Goal: Task Accomplishment & Management: Manage account settings

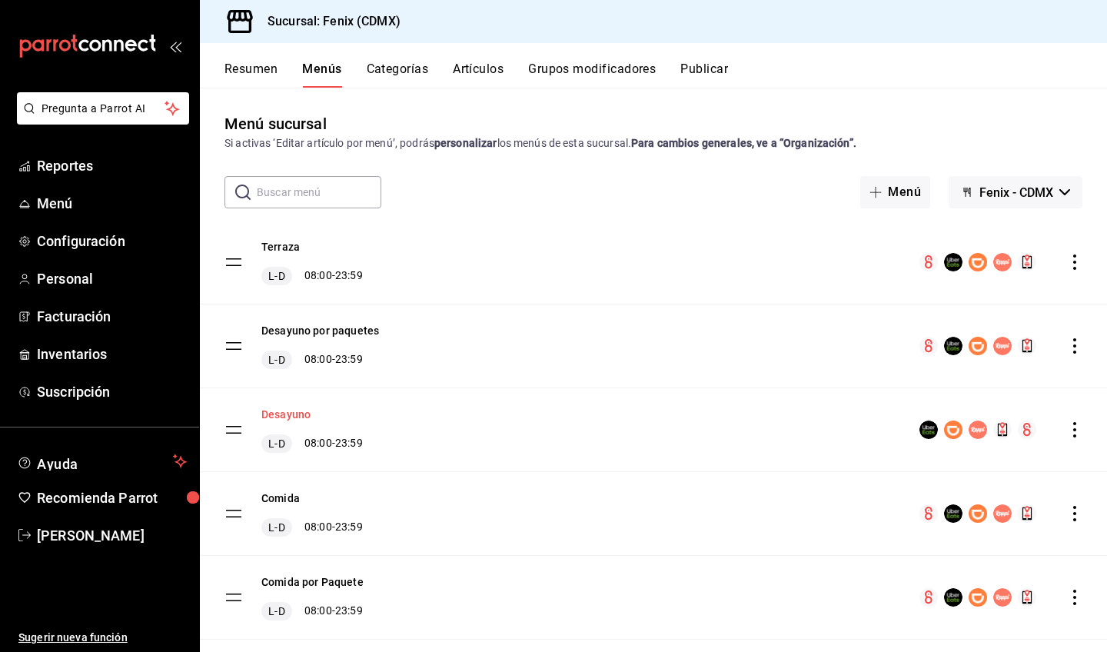
click at [289, 415] on button "Desayuno" at bounding box center [285, 414] width 49 height 15
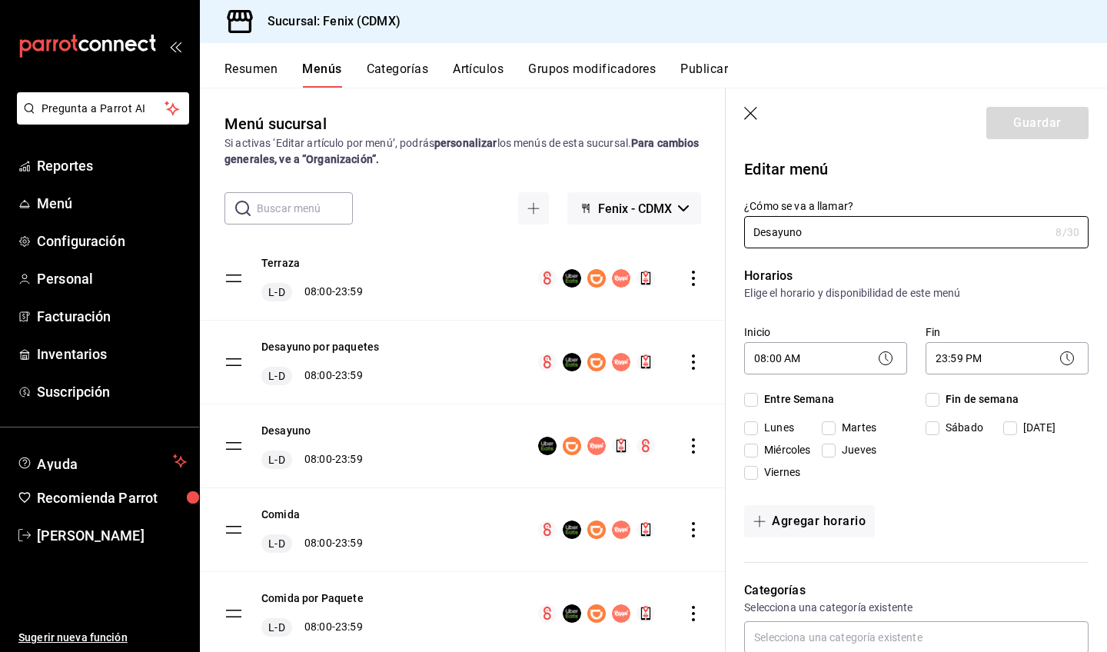
checkbox input "true"
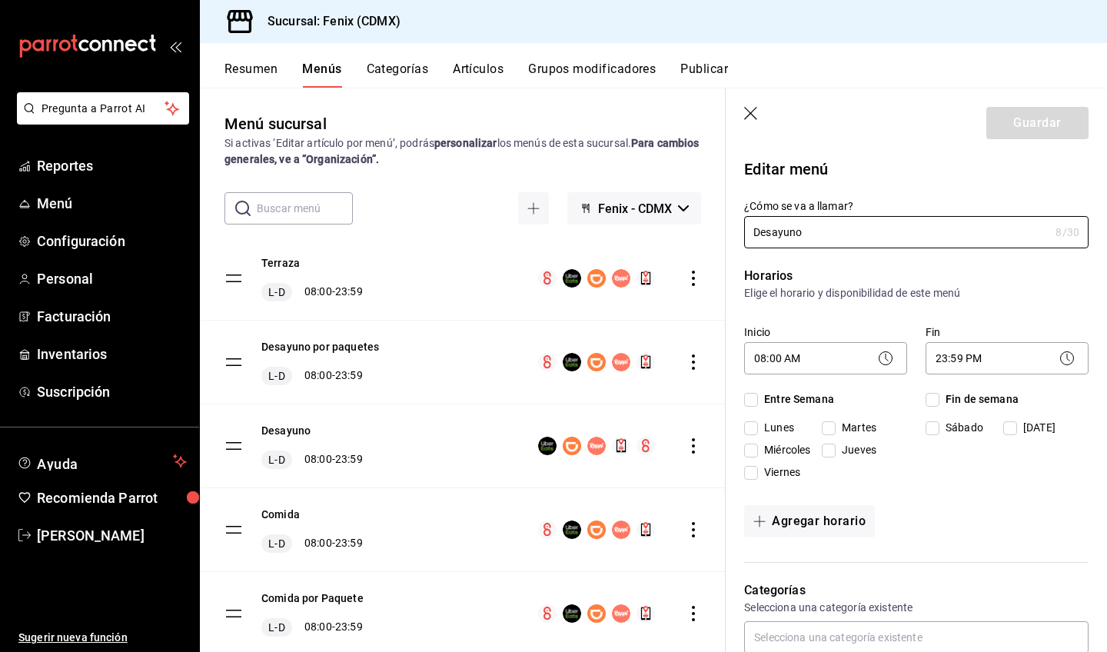
checkbox input "true"
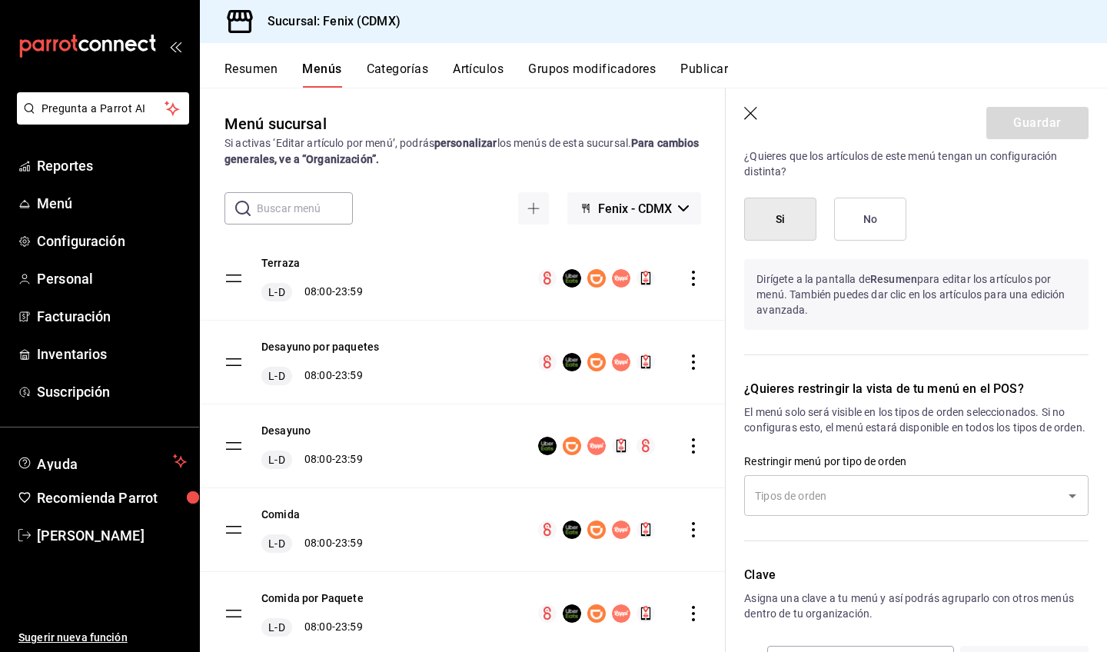
scroll to position [1240, 0]
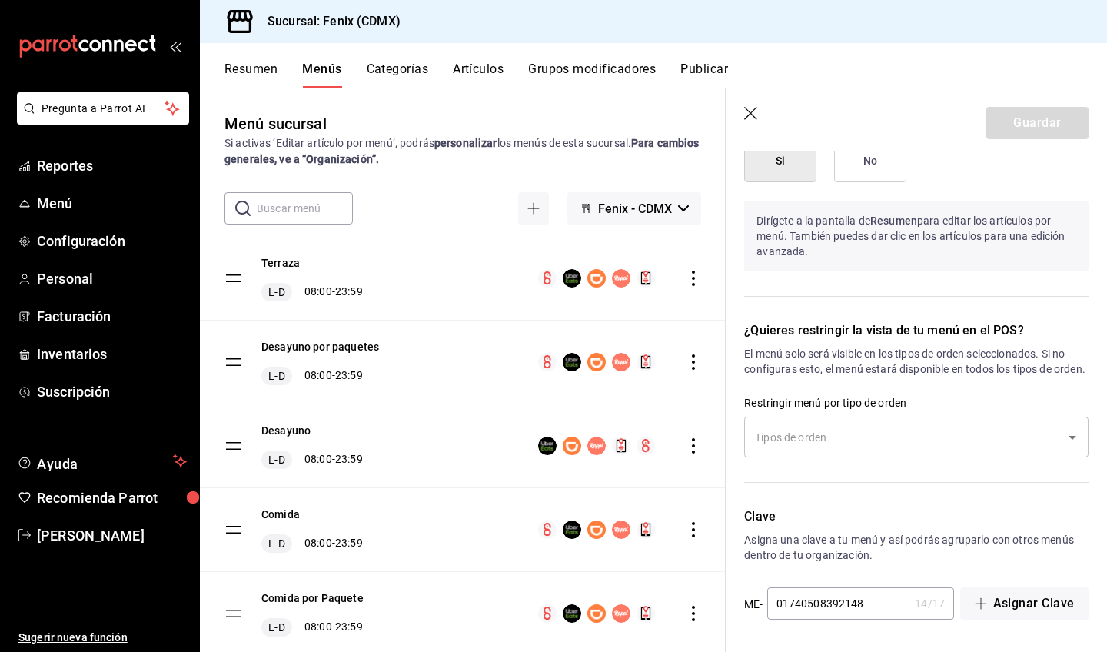
click at [1063, 440] on icon "Open" at bounding box center [1072, 437] width 18 height 18
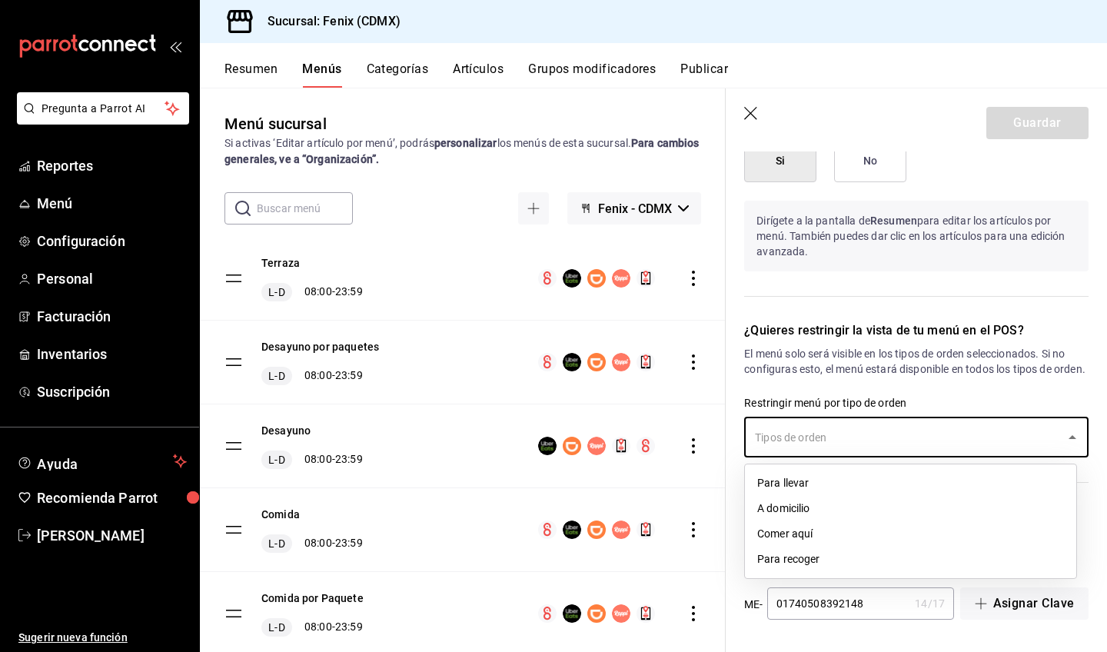
click at [1063, 440] on icon "Close" at bounding box center [1072, 437] width 18 height 18
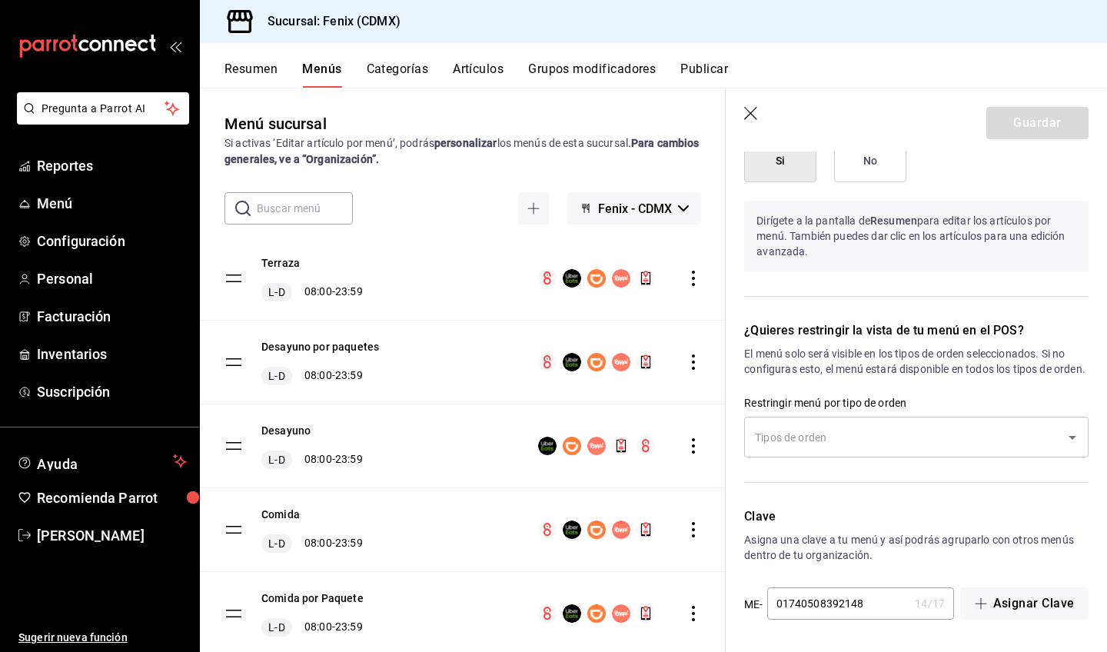
click at [1060, 396] on p "Restringir menú por tipo de orden" at bounding box center [916, 402] width 344 height 15
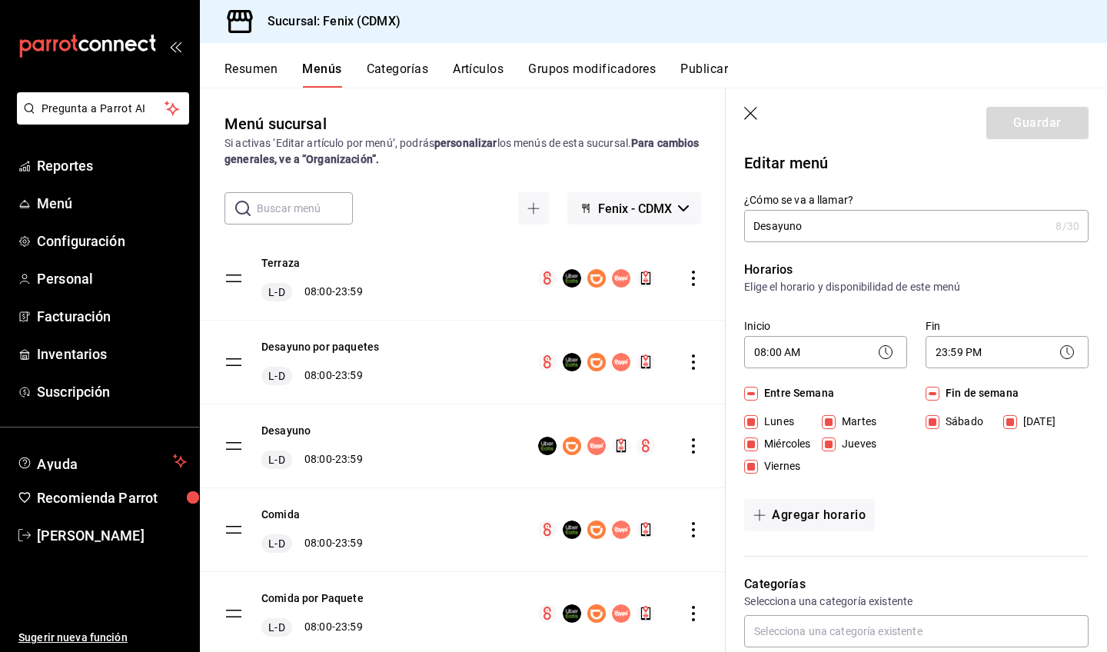
scroll to position [0, 0]
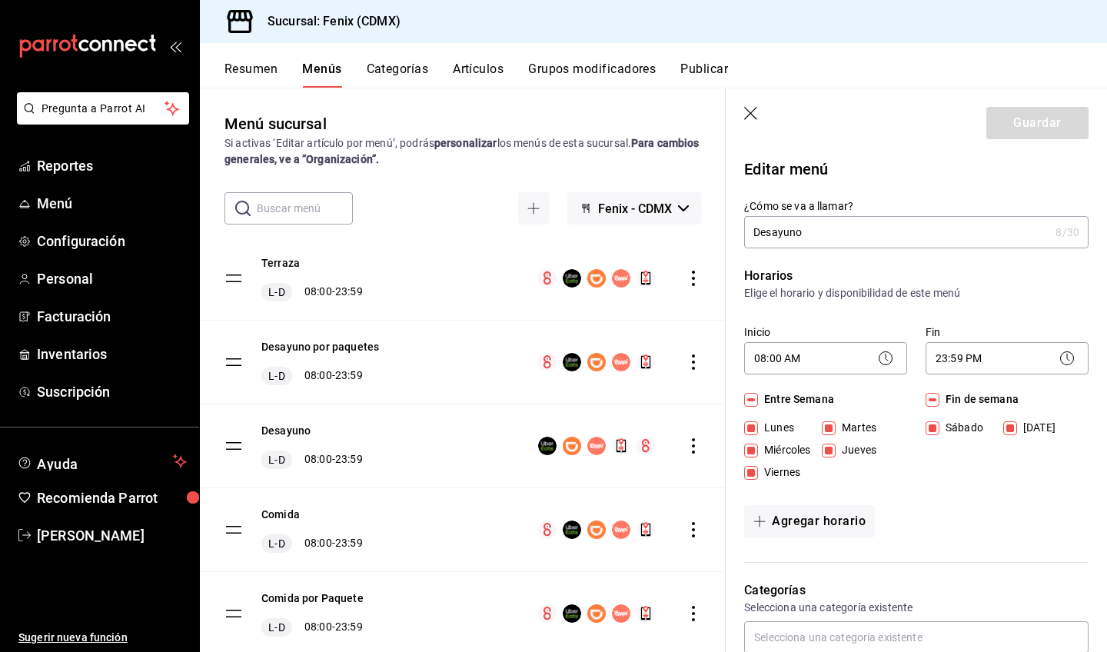
click at [751, 117] on icon "button" at bounding box center [751, 114] width 15 height 15
checkbox input "false"
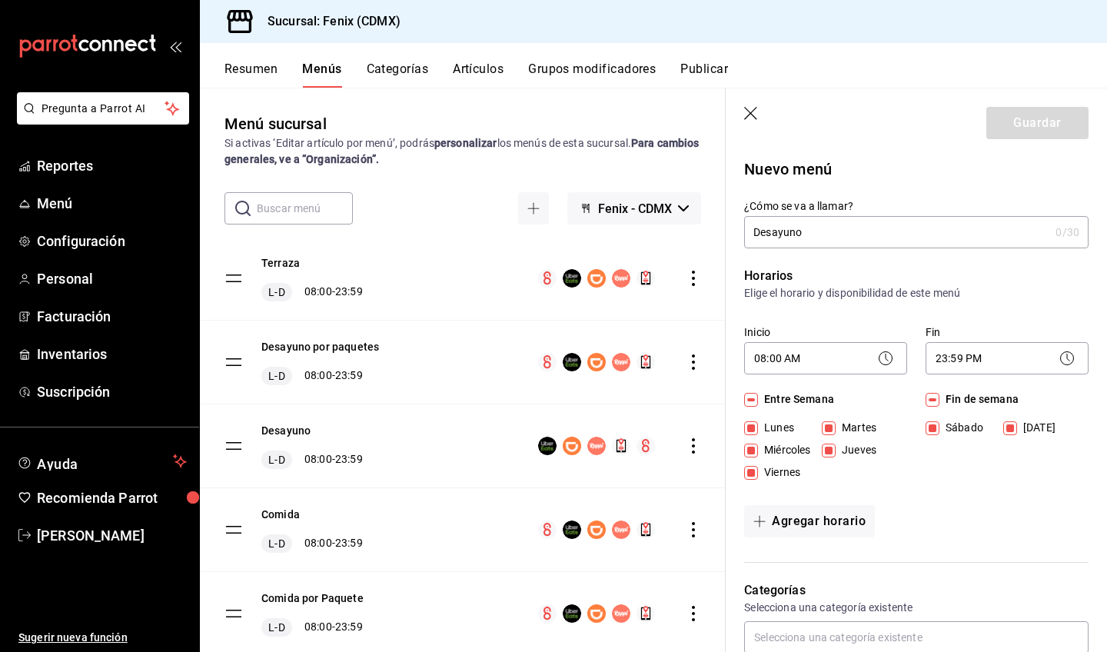
checkbox input "false"
type input "1758393243675"
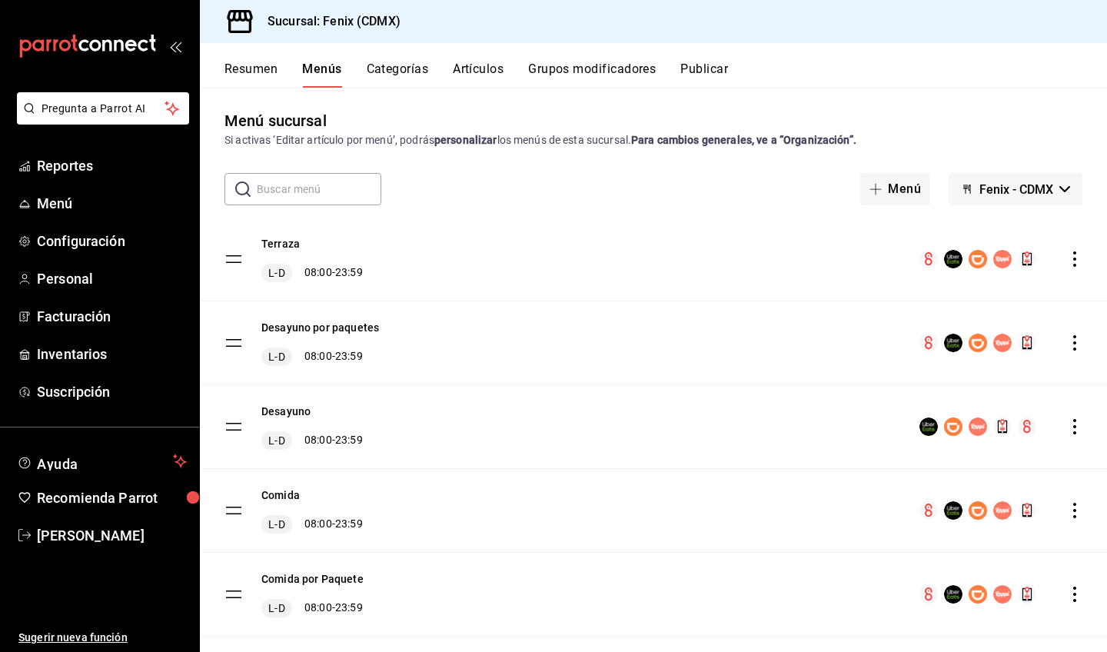
scroll to position [38, 0]
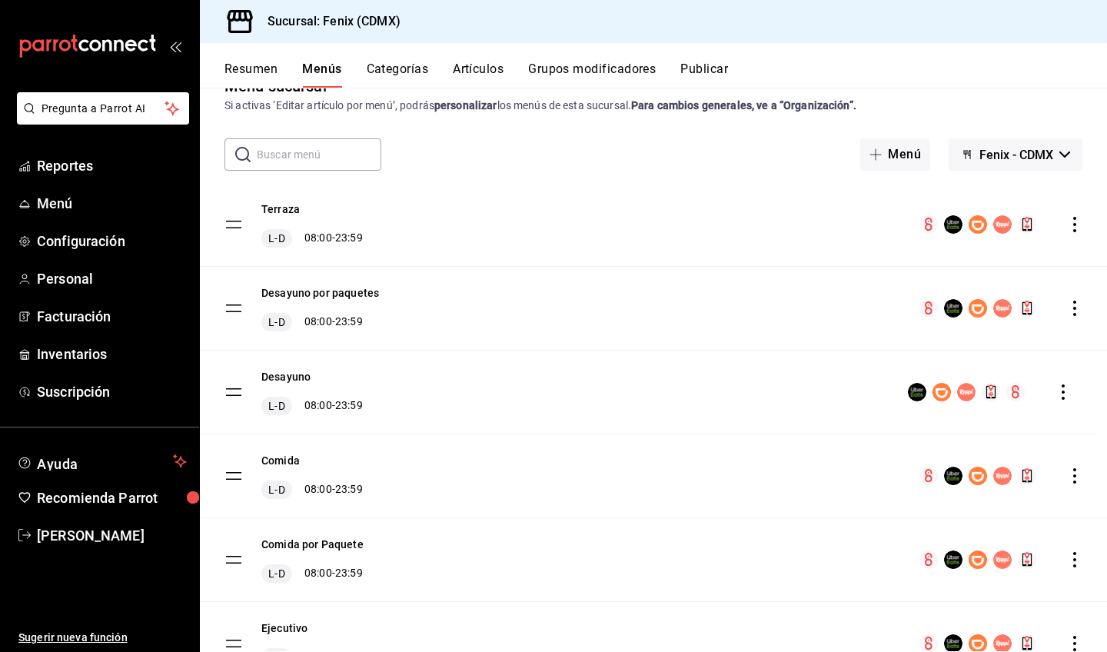
click at [271, 378] on button "Desayuno" at bounding box center [285, 376] width 49 height 15
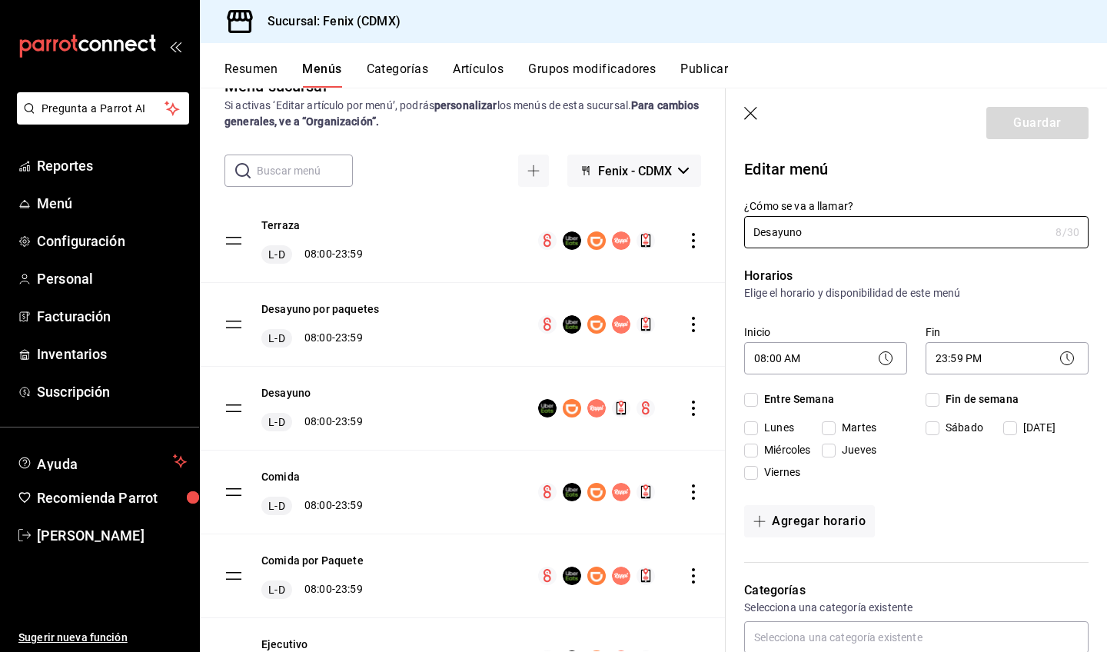
checkbox input "true"
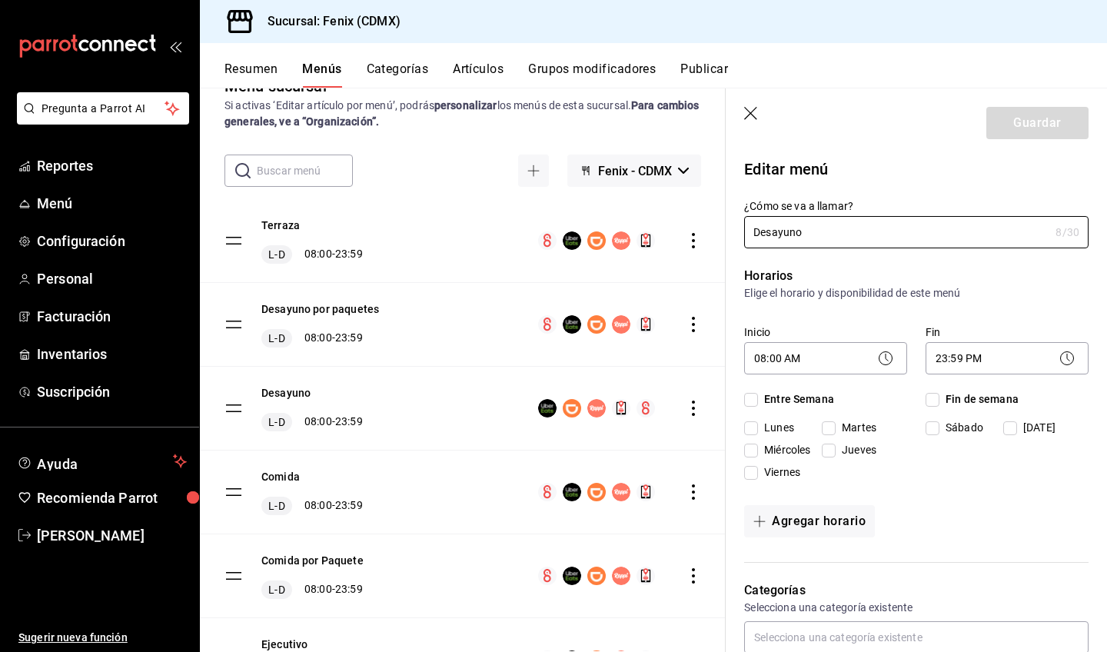
checkbox input "true"
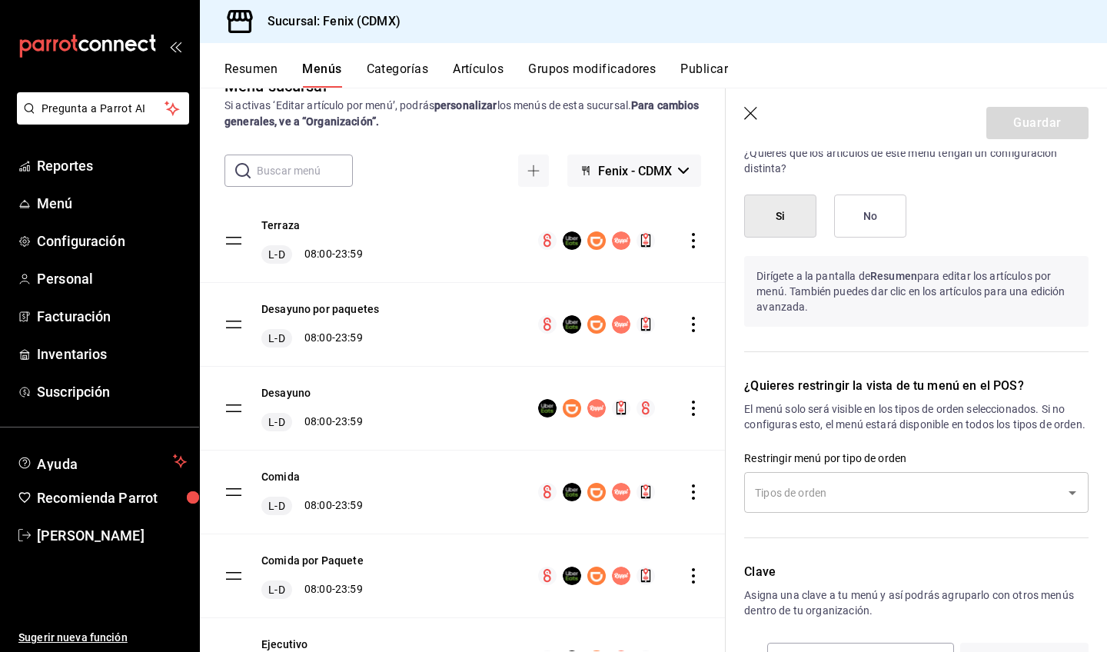
scroll to position [1240, 0]
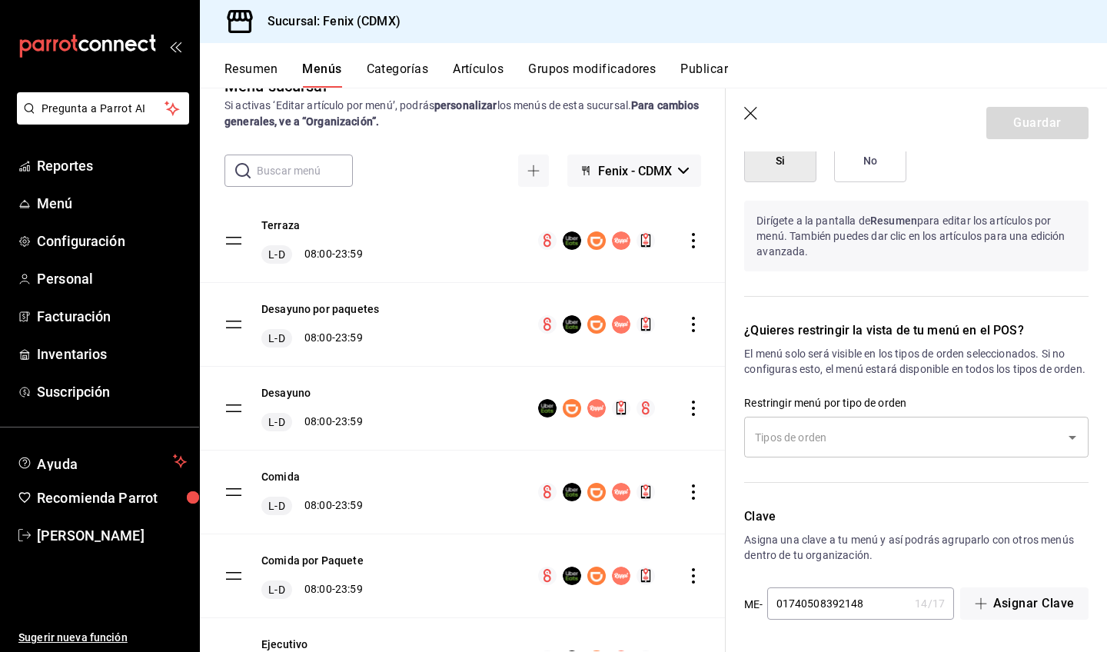
click at [747, 115] on icon "button" at bounding box center [751, 114] width 15 height 15
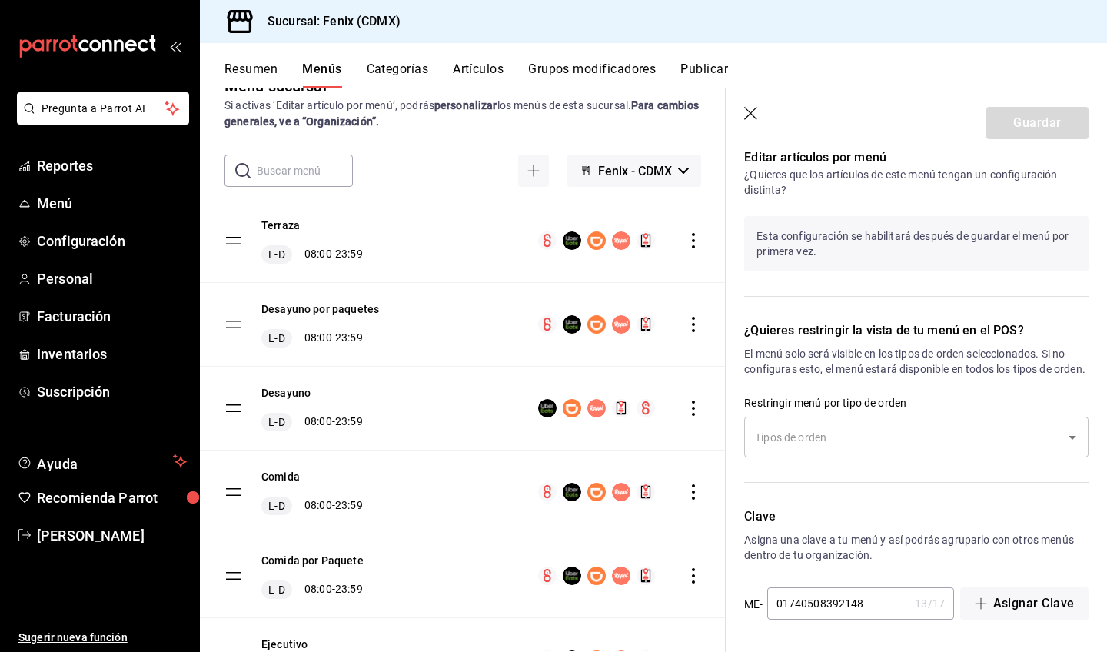
checkbox input "false"
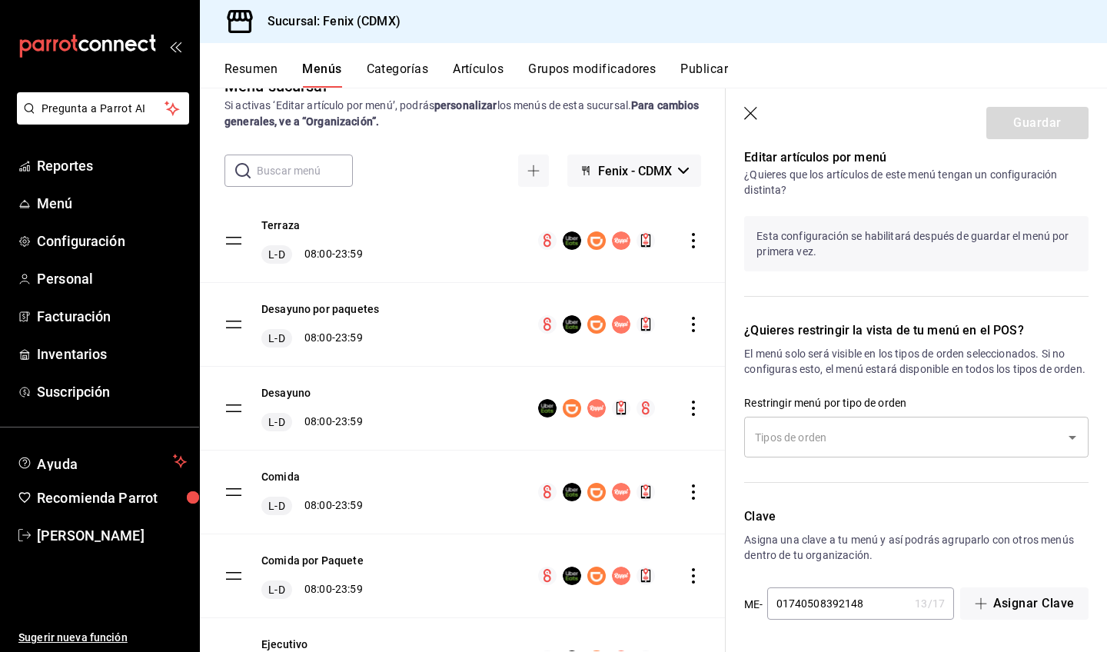
type input "1758393275770"
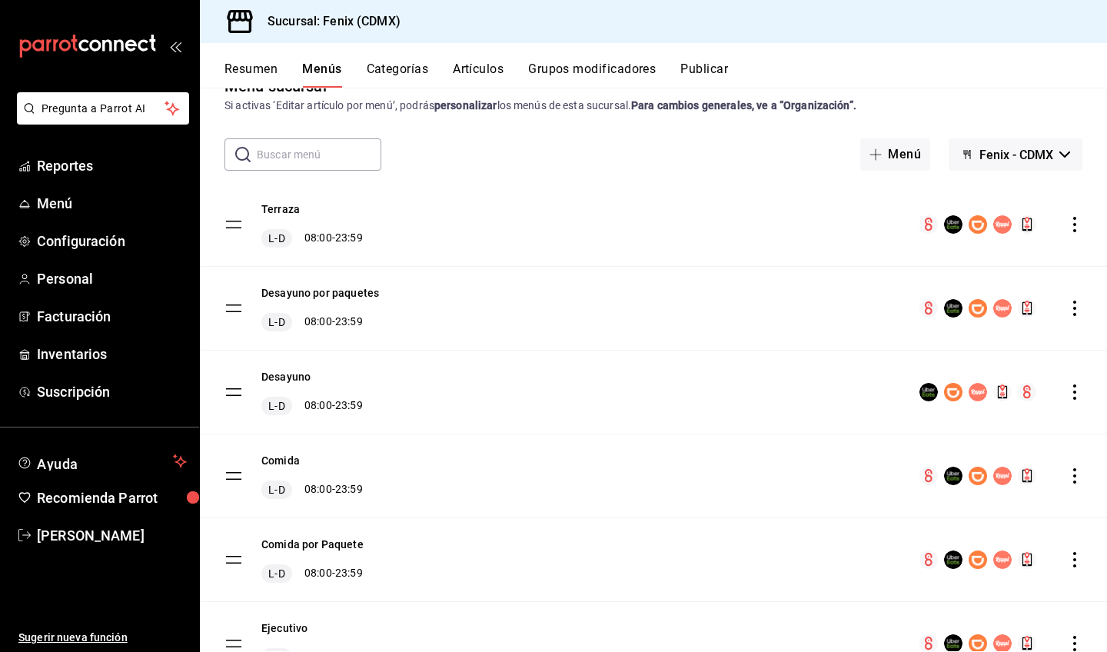
scroll to position [812, 0]
click at [394, 75] on button "Categorías" at bounding box center [398, 75] width 62 height 26
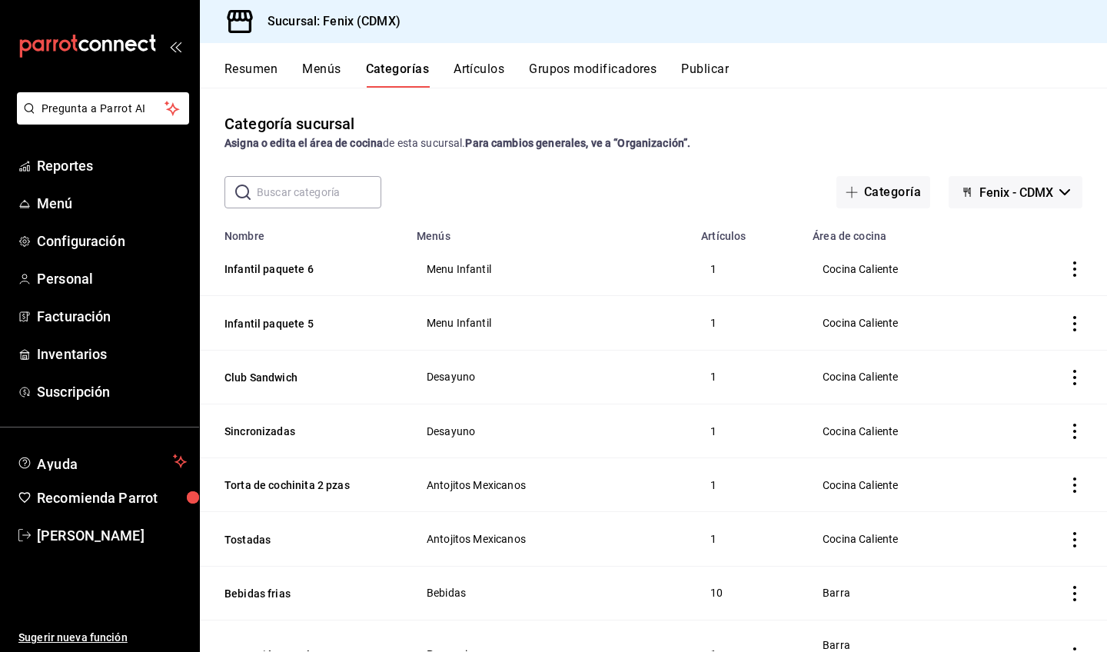
click at [1067, 276] on icon "actions" at bounding box center [1074, 268] width 15 height 15
click at [1027, 311] on span "Editar" at bounding box center [1017, 305] width 40 height 16
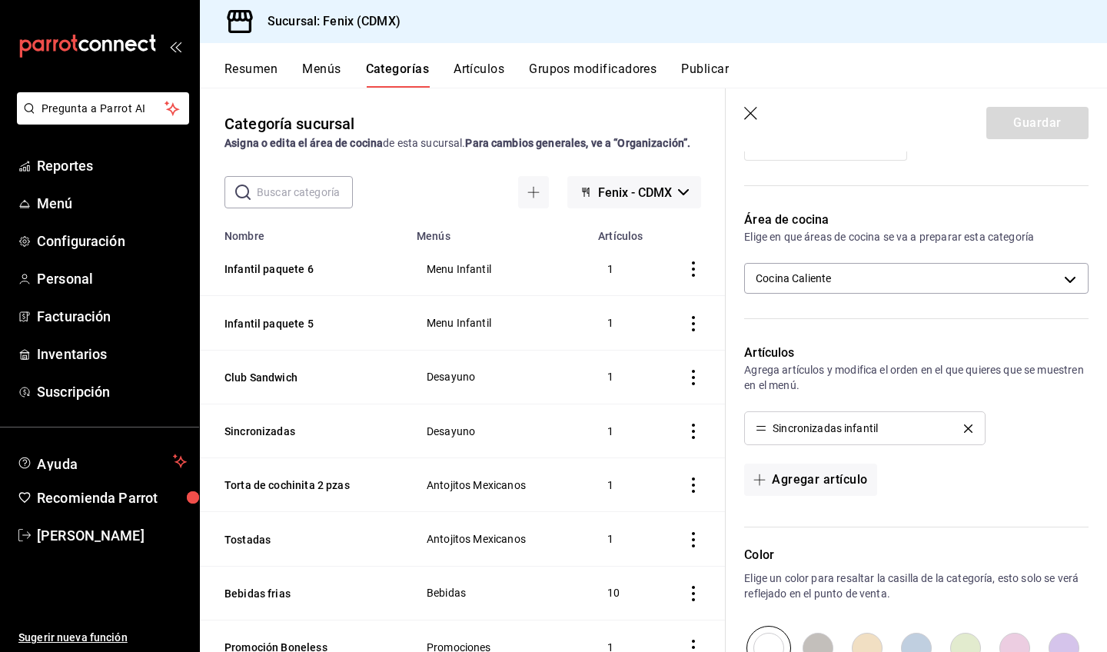
scroll to position [504, 0]
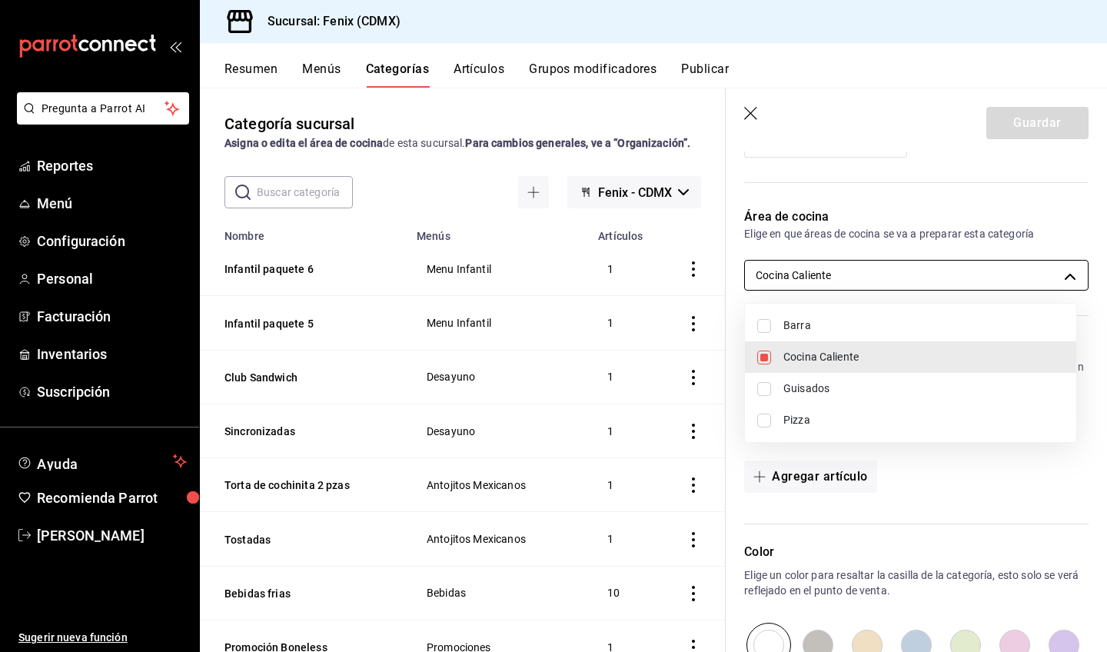
click at [858, 281] on body "Pregunta a Parrot AI Reportes Menú Configuración Personal Facturación Inventari…" at bounding box center [553, 326] width 1107 height 652
click at [845, 331] on span "Barra" at bounding box center [924, 326] width 281 height 16
type input "cdfcdcd9-7ccd-4a03-895f-fa0389ae106e,ac2a0bbd-1385-4982-bbeb-fc29b2aee38a"
checkbox input "true"
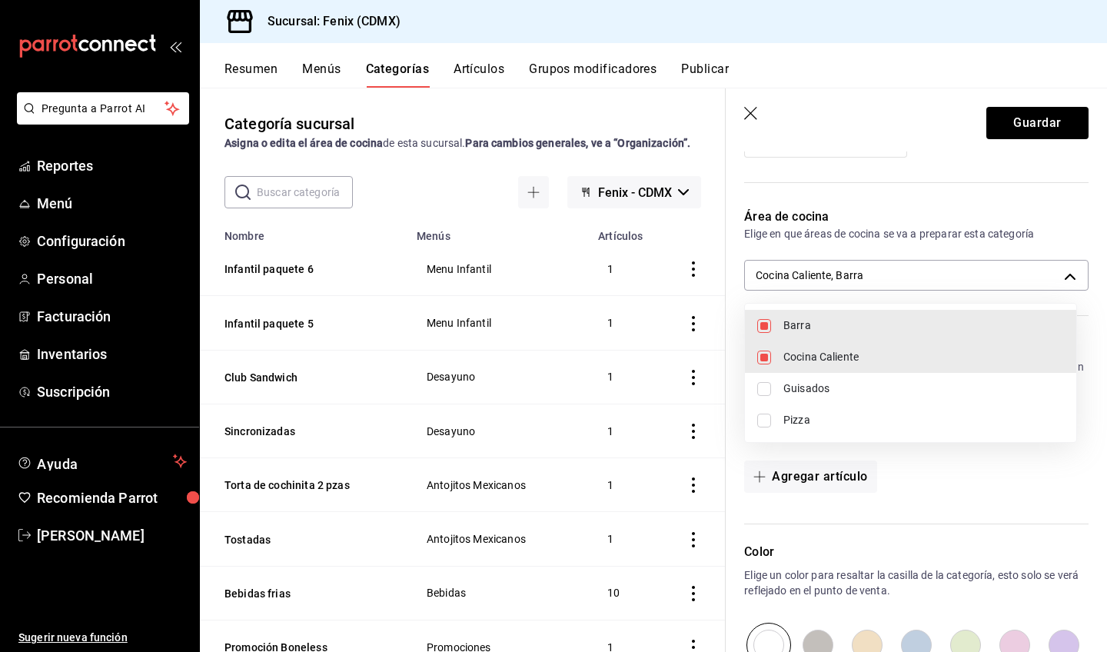
click at [1027, 126] on div at bounding box center [553, 326] width 1107 height 652
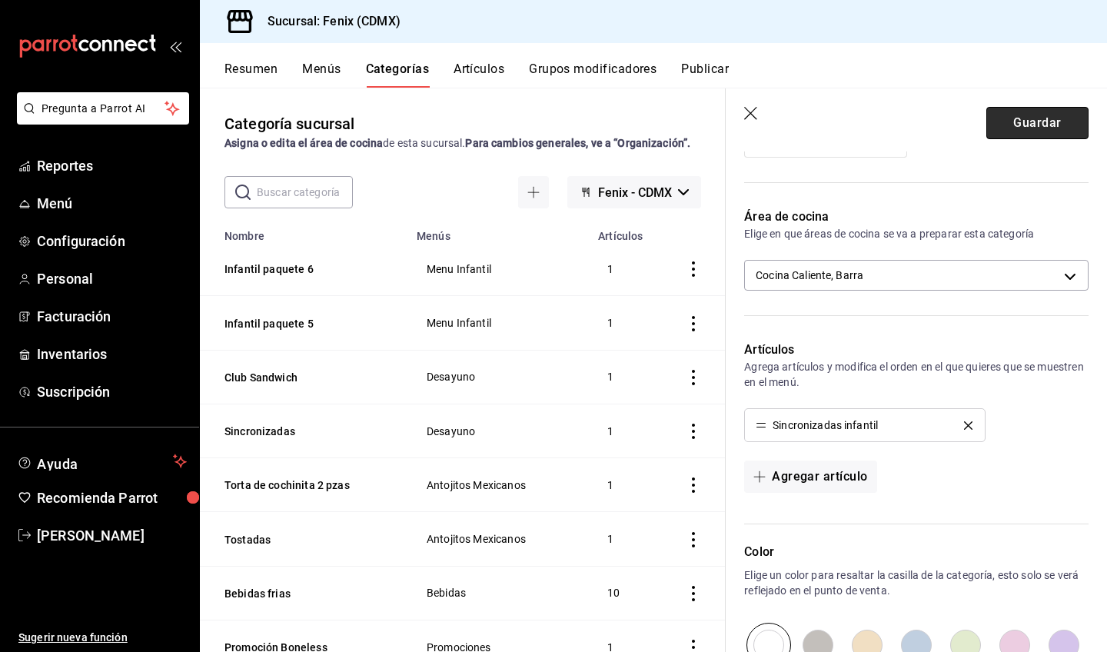
click at [1041, 130] on button "Guardar" at bounding box center [1038, 123] width 102 height 32
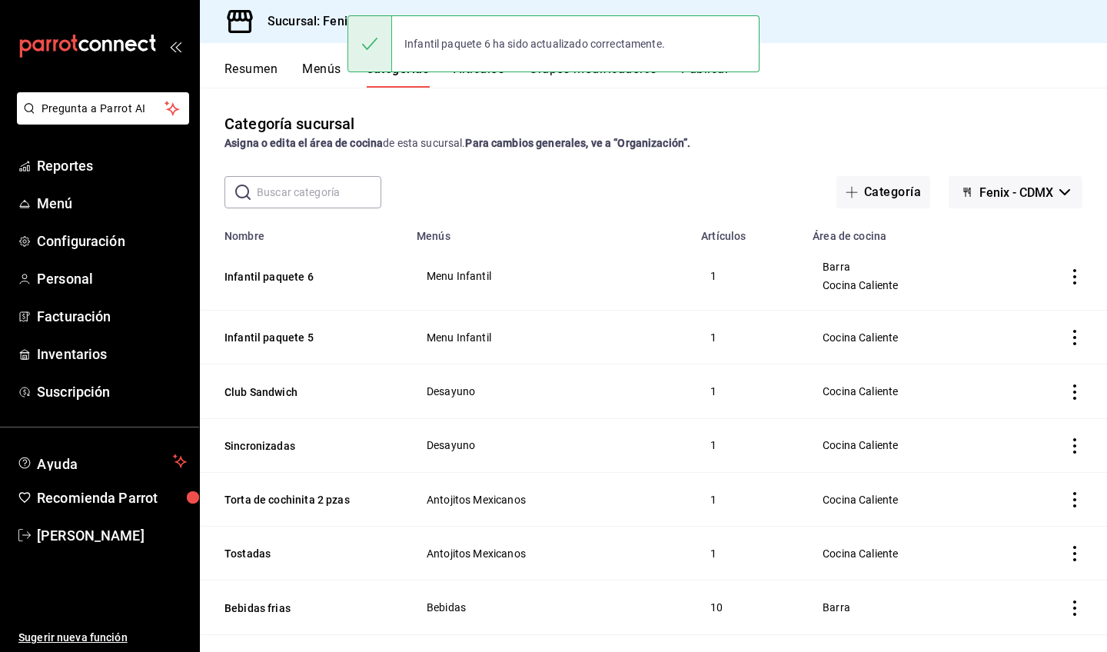
click at [1067, 337] on icon "actions" at bounding box center [1074, 337] width 15 height 15
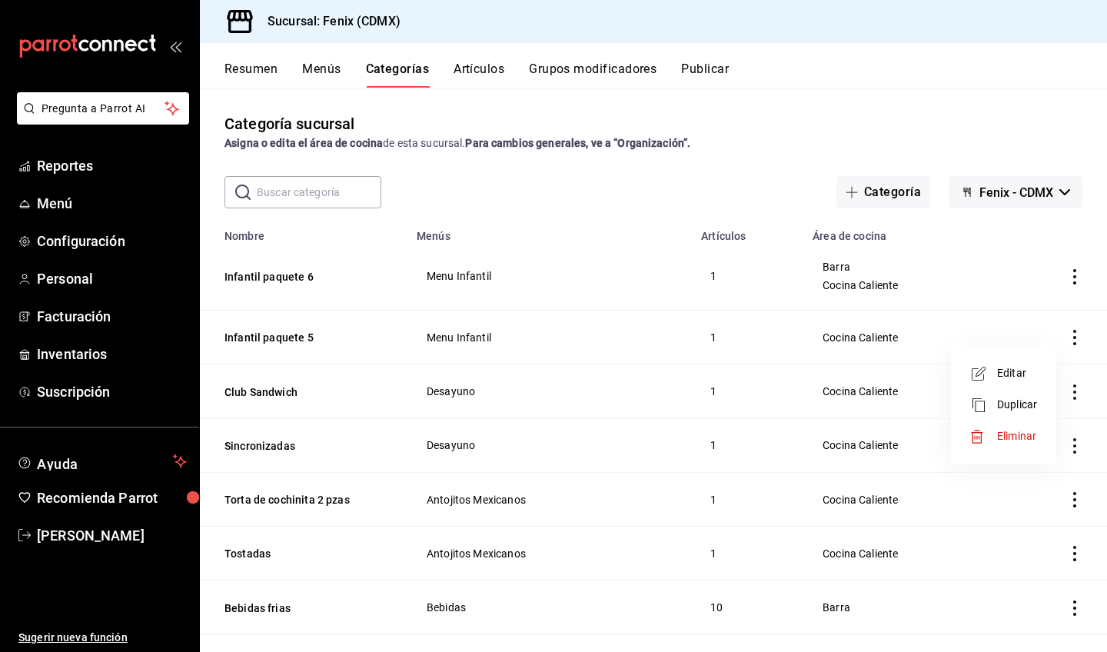
click at [1031, 374] on span "Editar" at bounding box center [1017, 373] width 40 height 16
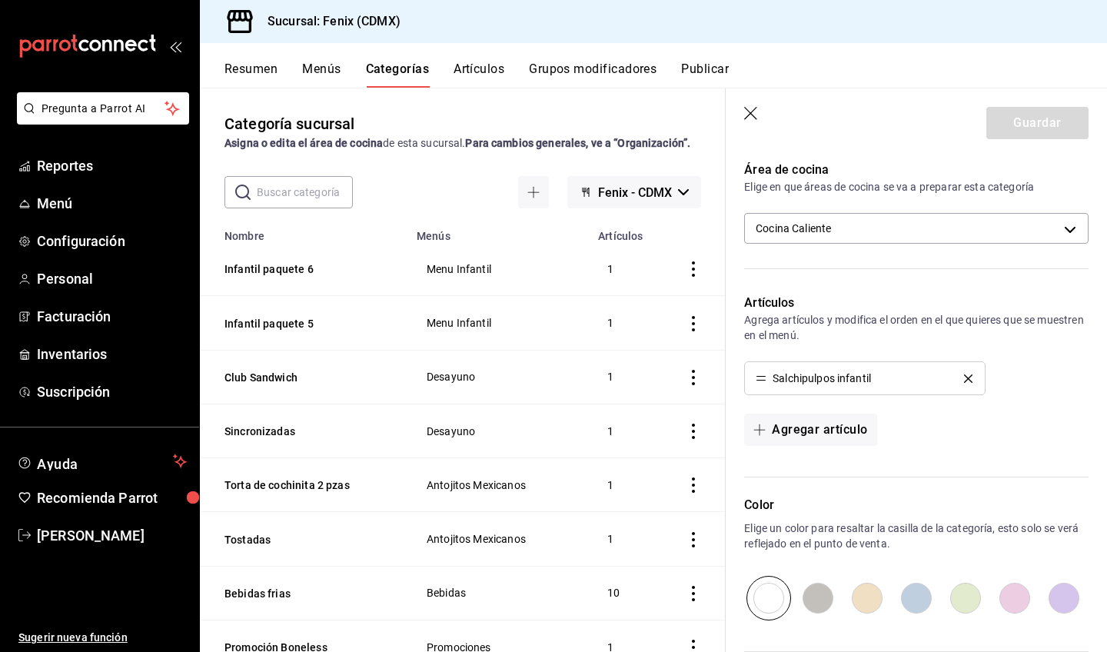
scroll to position [463, 0]
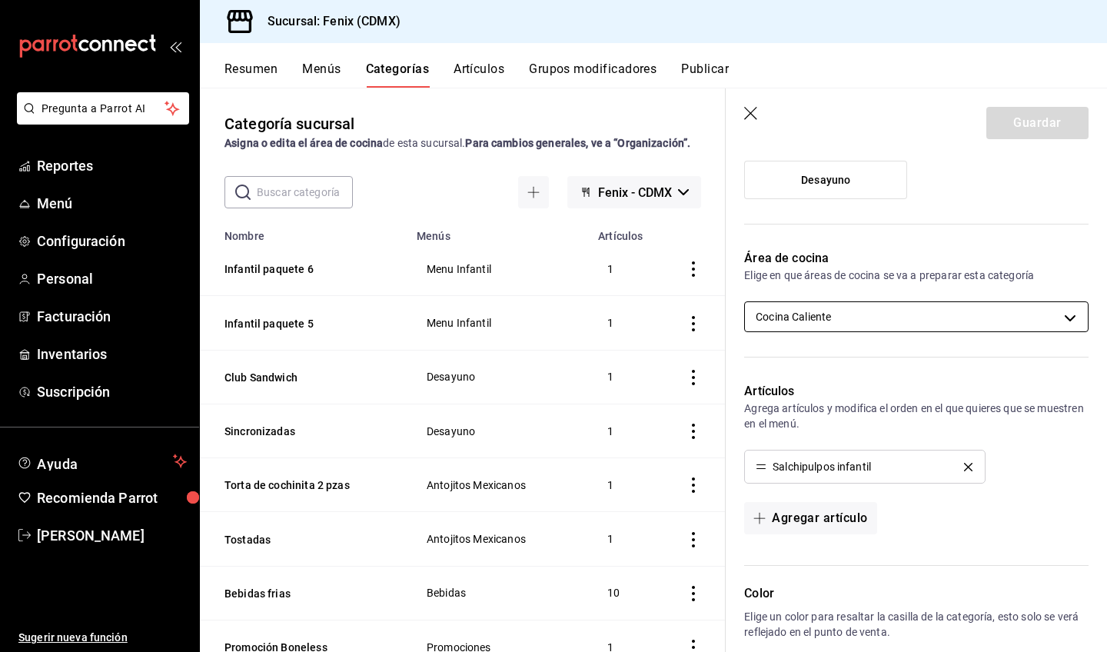
click at [843, 317] on body "Pregunta a Parrot AI Reportes Menú Configuración Personal Facturación Inventari…" at bounding box center [553, 326] width 1107 height 652
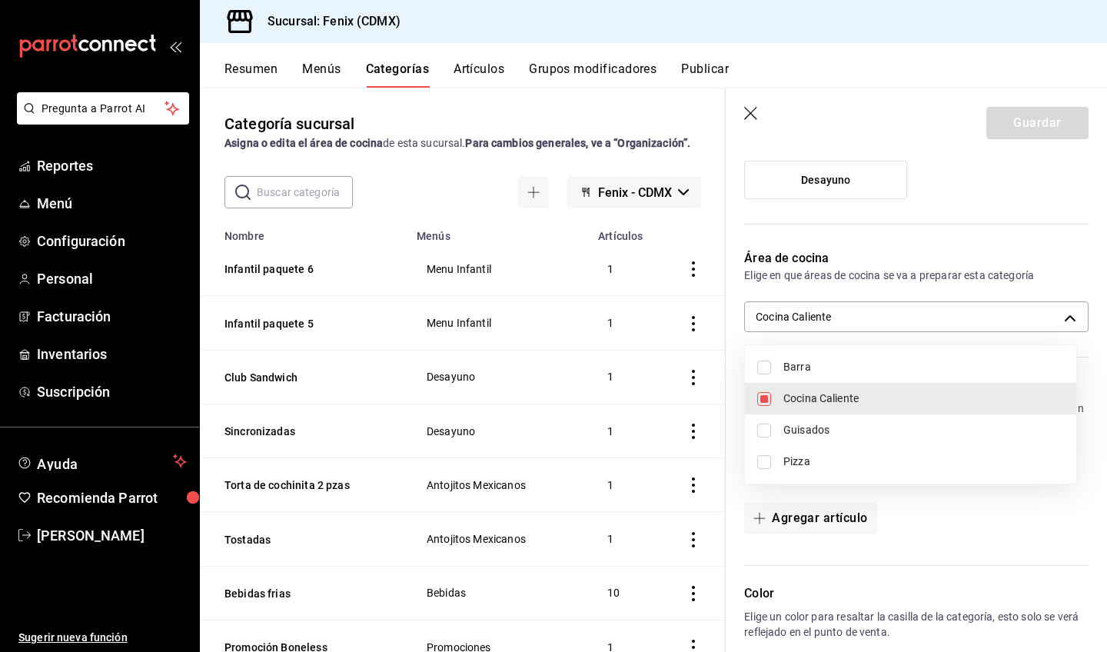
click at [807, 364] on span "Barra" at bounding box center [924, 367] width 281 height 16
type input "cdfcdcd9-7ccd-4a03-895f-fa0389ae106e,ac2a0bbd-1385-4982-bbeb-fc29b2aee38a"
checkbox input "true"
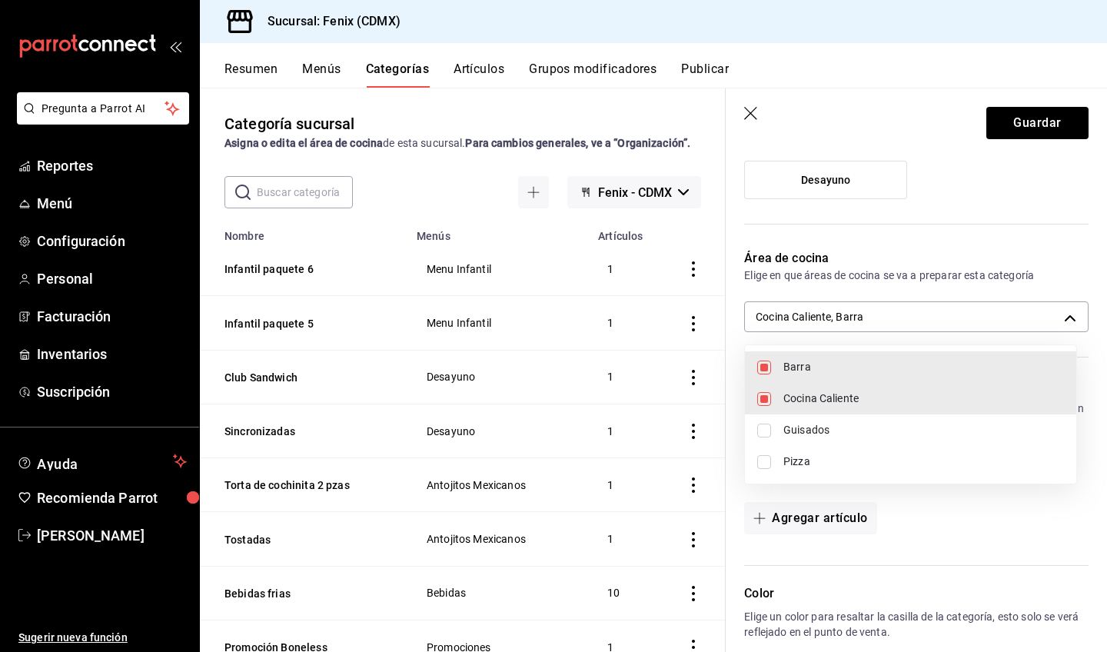
click at [1058, 121] on div at bounding box center [553, 326] width 1107 height 652
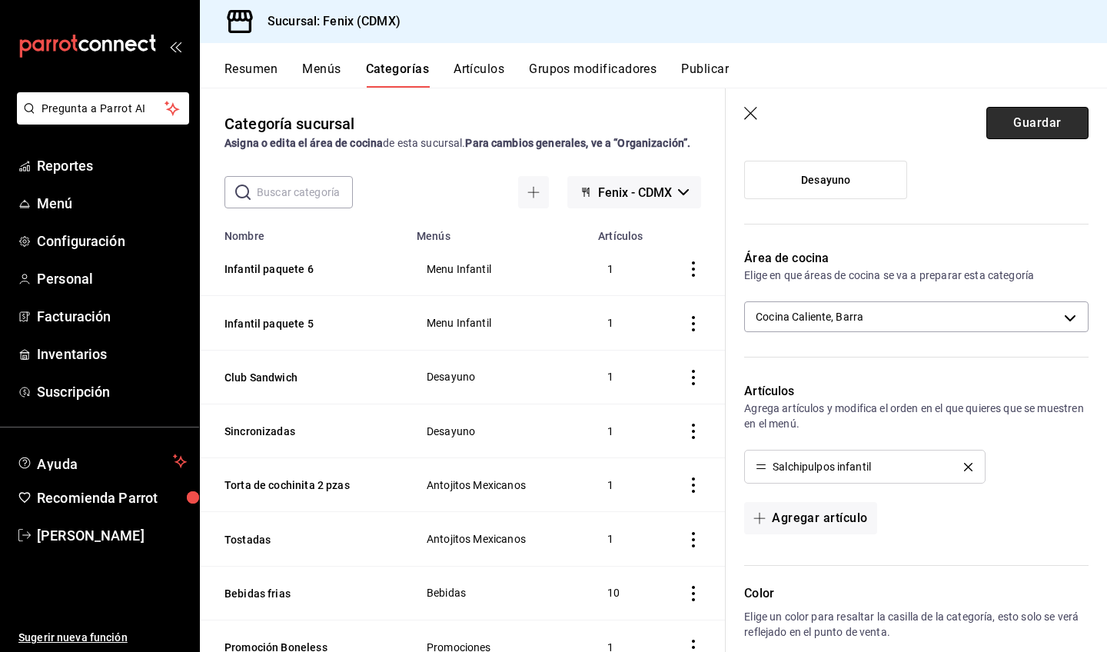
click at [1034, 115] on button "Guardar" at bounding box center [1038, 123] width 102 height 32
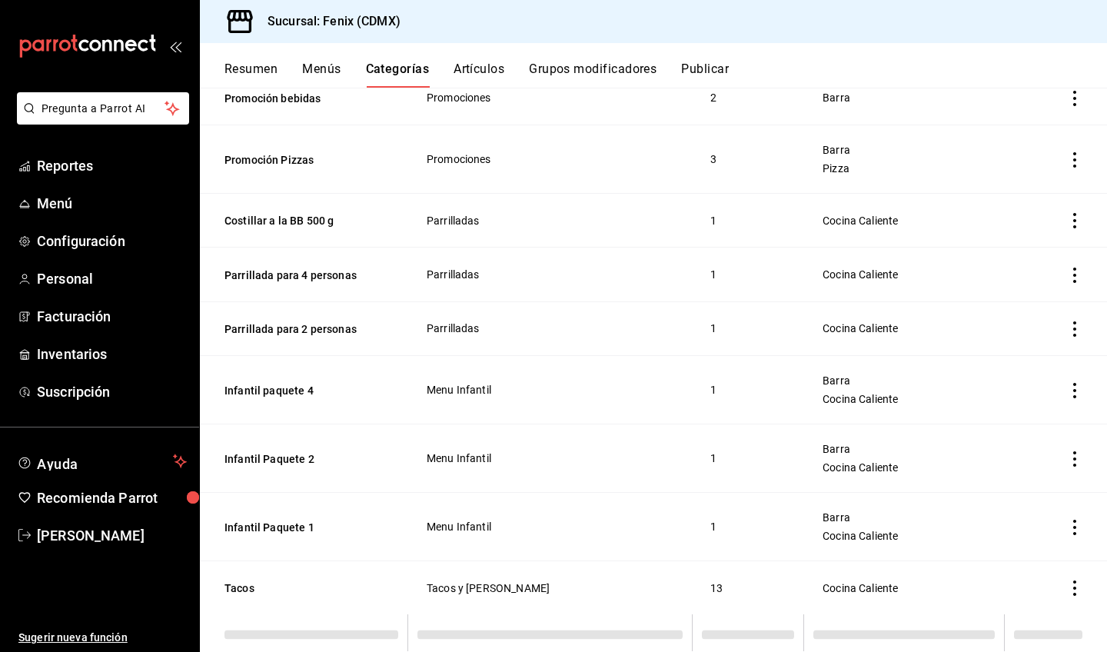
scroll to position [913, 0]
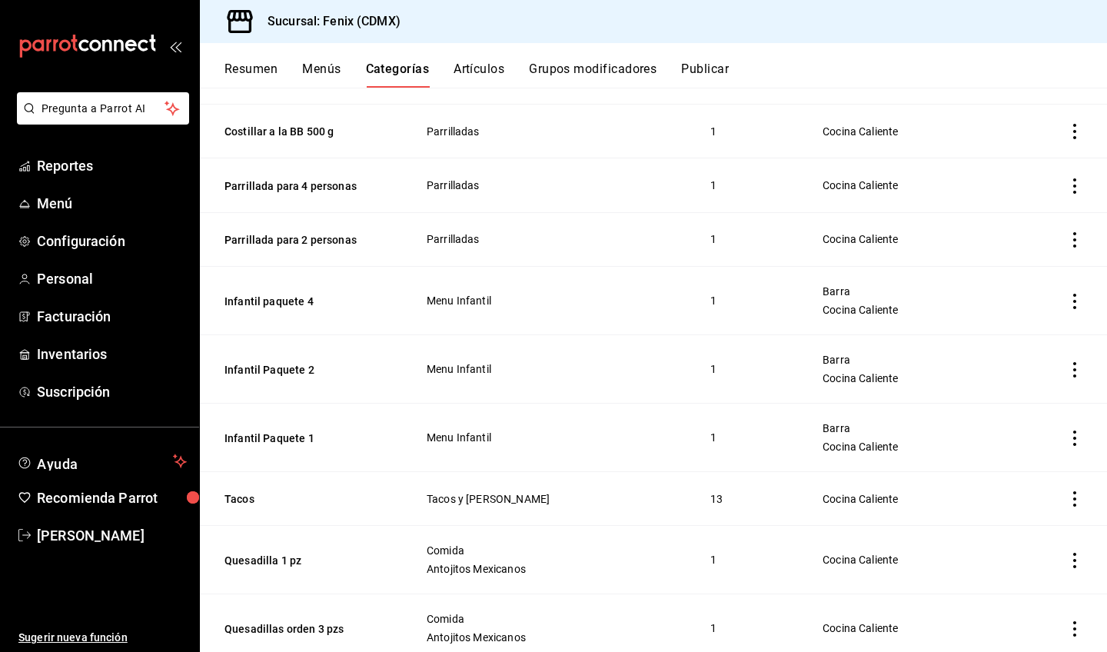
click at [1067, 441] on icon "actions" at bounding box center [1074, 438] width 15 height 15
click at [1023, 471] on span "Editar" at bounding box center [1017, 474] width 40 height 16
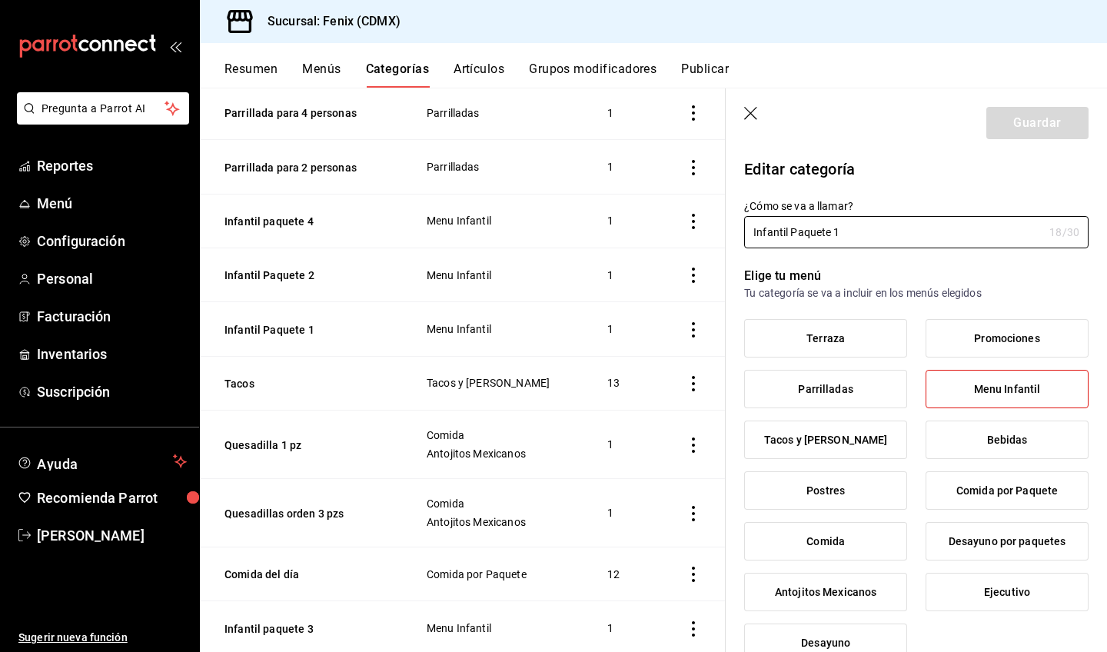
click at [751, 110] on icon "button" at bounding box center [751, 114] width 15 height 15
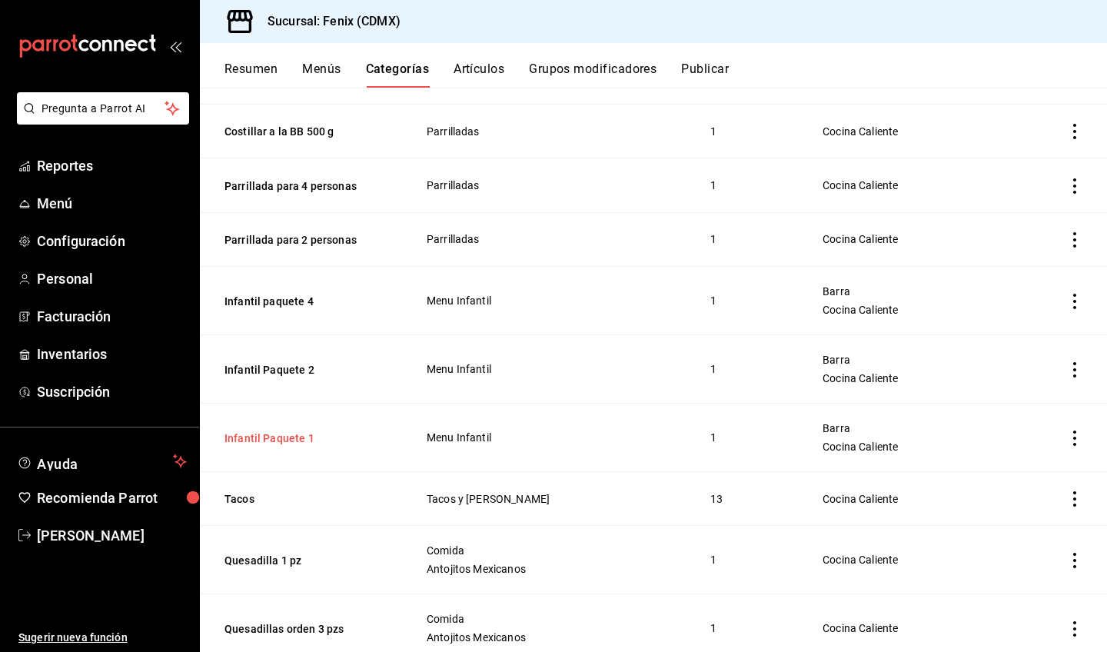
click at [288, 439] on button "Infantil Paquete 1" at bounding box center [302, 438] width 154 height 15
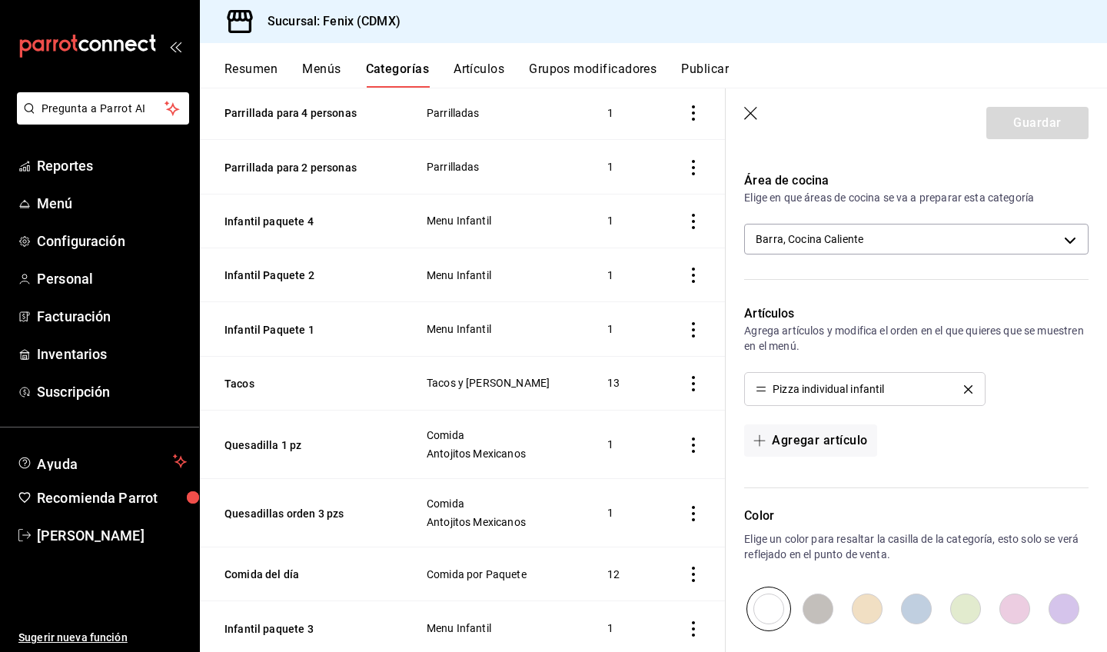
scroll to position [544, 0]
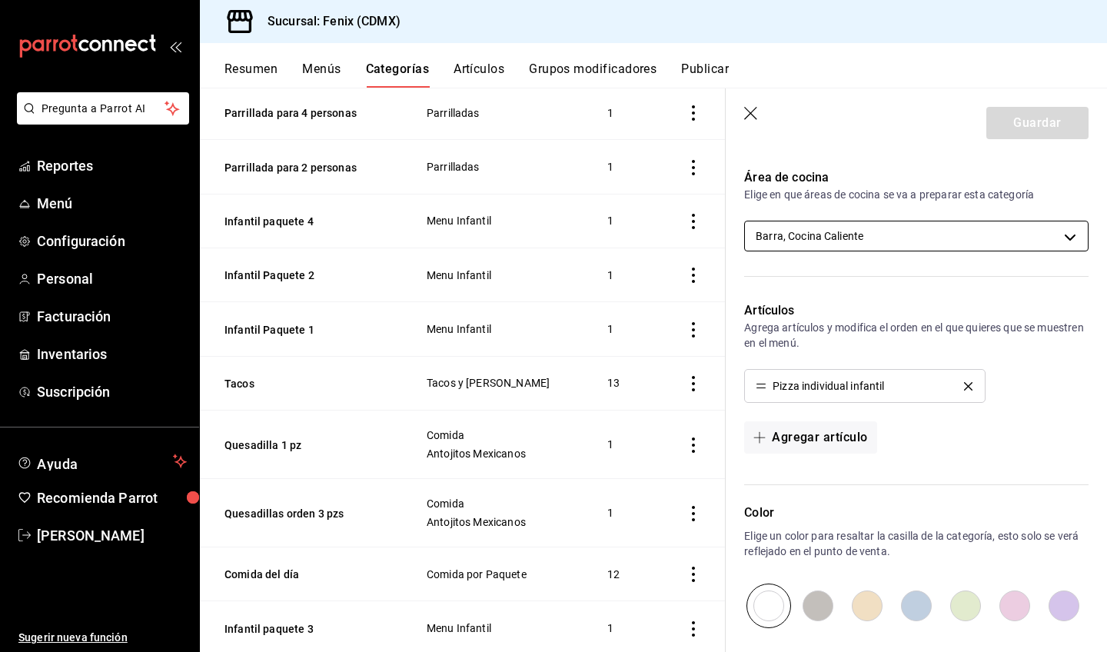
click at [907, 237] on body "Pregunta a Parrot AI Reportes Menú Configuración Personal Facturación Inventari…" at bounding box center [553, 326] width 1107 height 652
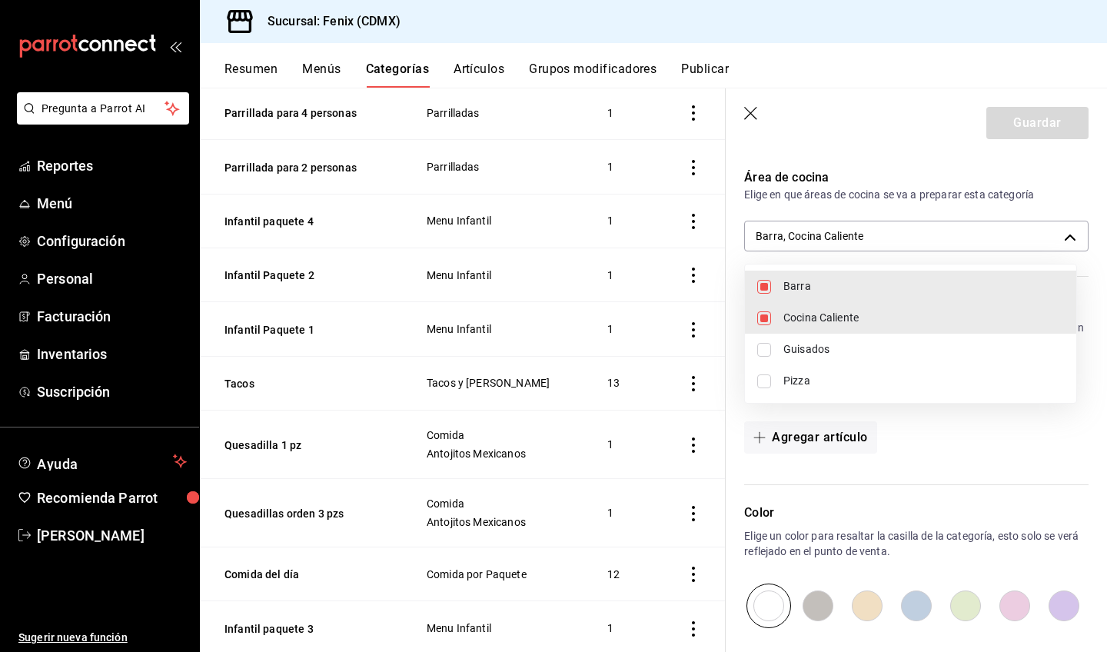
click at [821, 320] on span "Cocina Caliente" at bounding box center [924, 318] width 281 height 16
type input "ac2a0bbd-1385-4982-bbeb-fc29b2aee38a"
checkbox input "false"
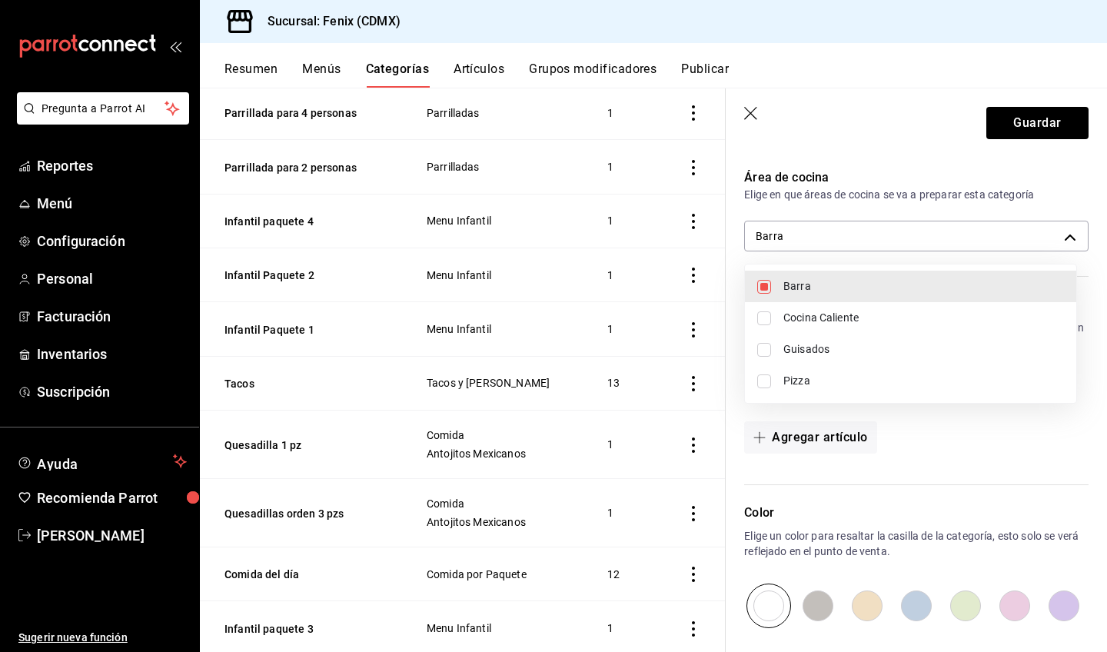
click at [798, 375] on span "Pizza" at bounding box center [924, 381] width 281 height 16
type input "ac2a0bbd-1385-4982-bbeb-fc29b2aee38a,77afb7d9-55c0-4ca7-929a-c0fd30c922f5"
checkbox input "true"
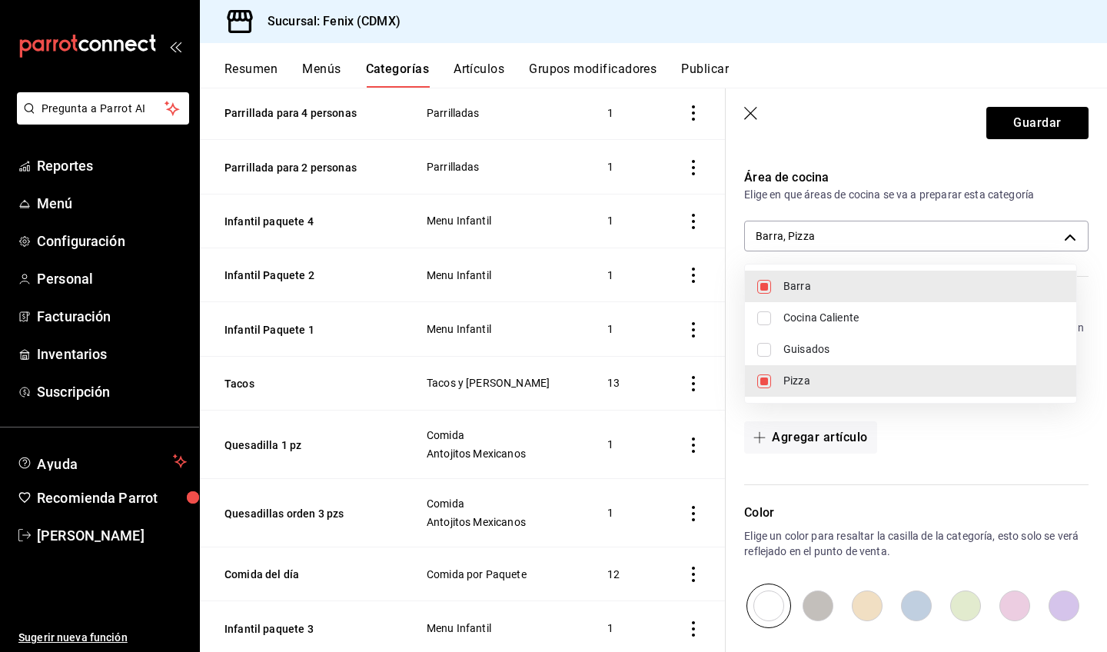
click at [1040, 126] on div at bounding box center [553, 326] width 1107 height 652
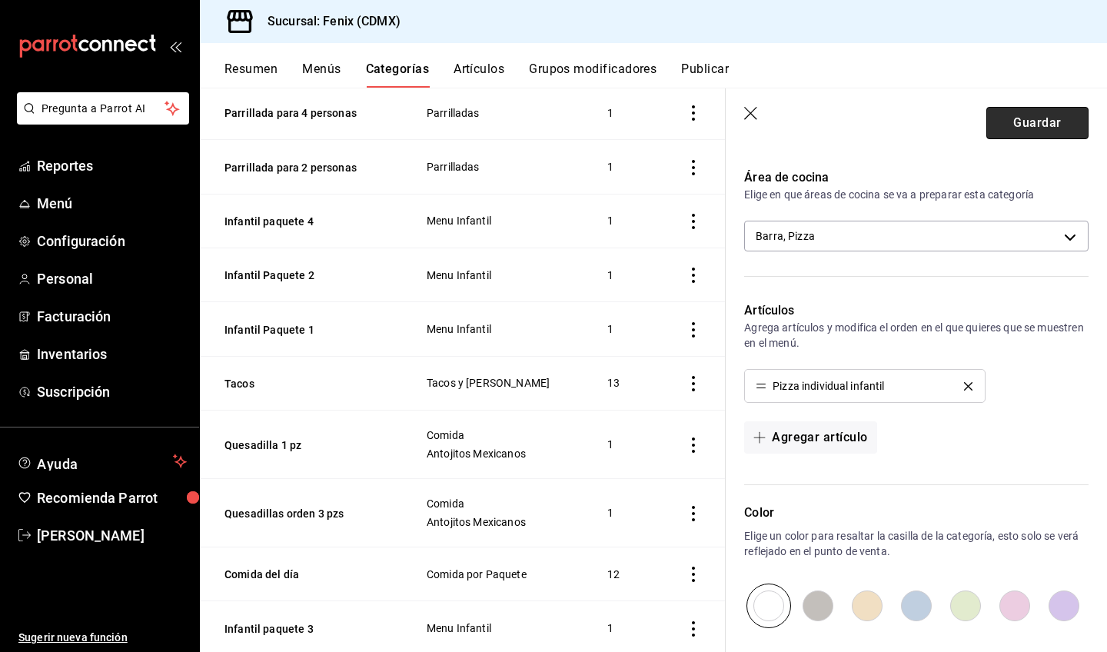
click at [1045, 130] on button "Guardar" at bounding box center [1038, 123] width 102 height 32
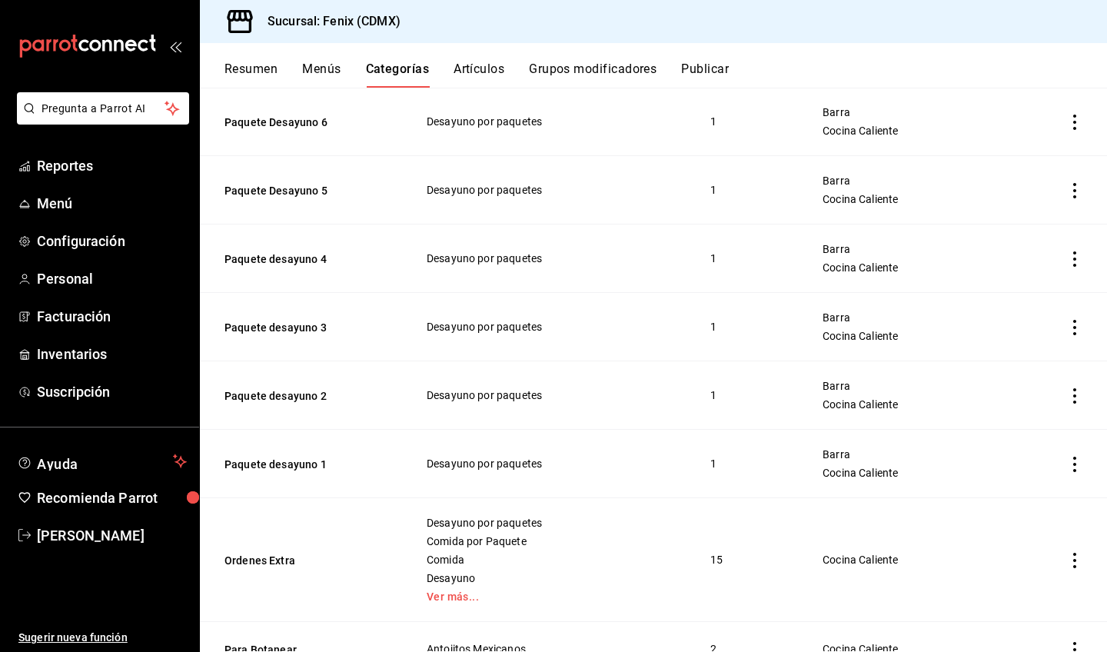
scroll to position [2118, 0]
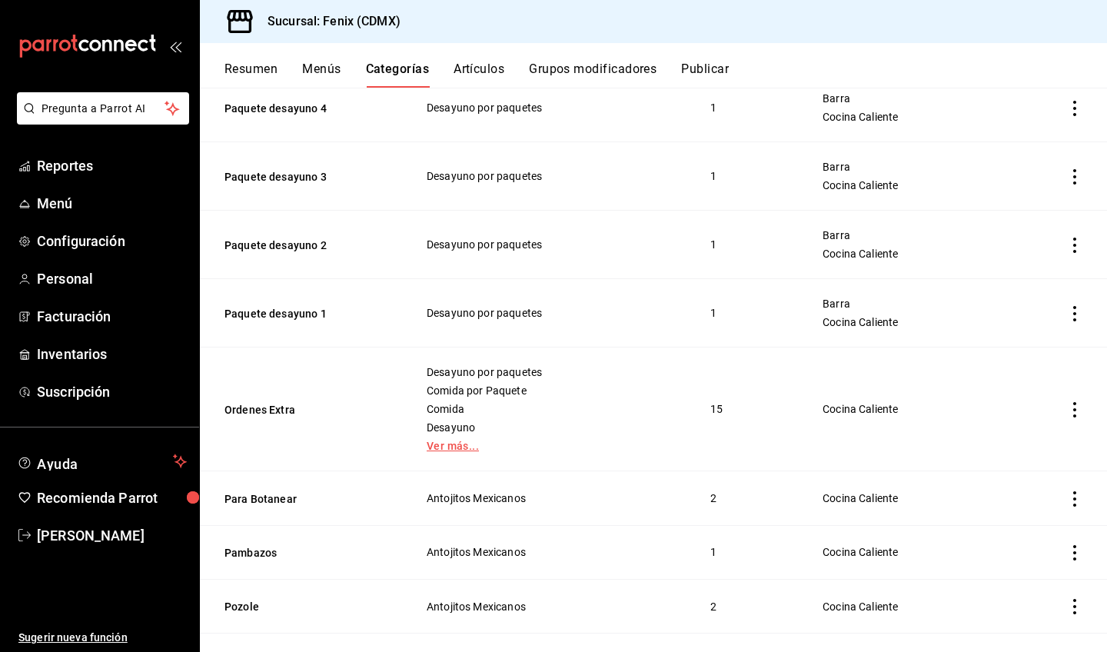
click at [438, 450] on link "Ver más..." at bounding box center [550, 446] width 246 height 11
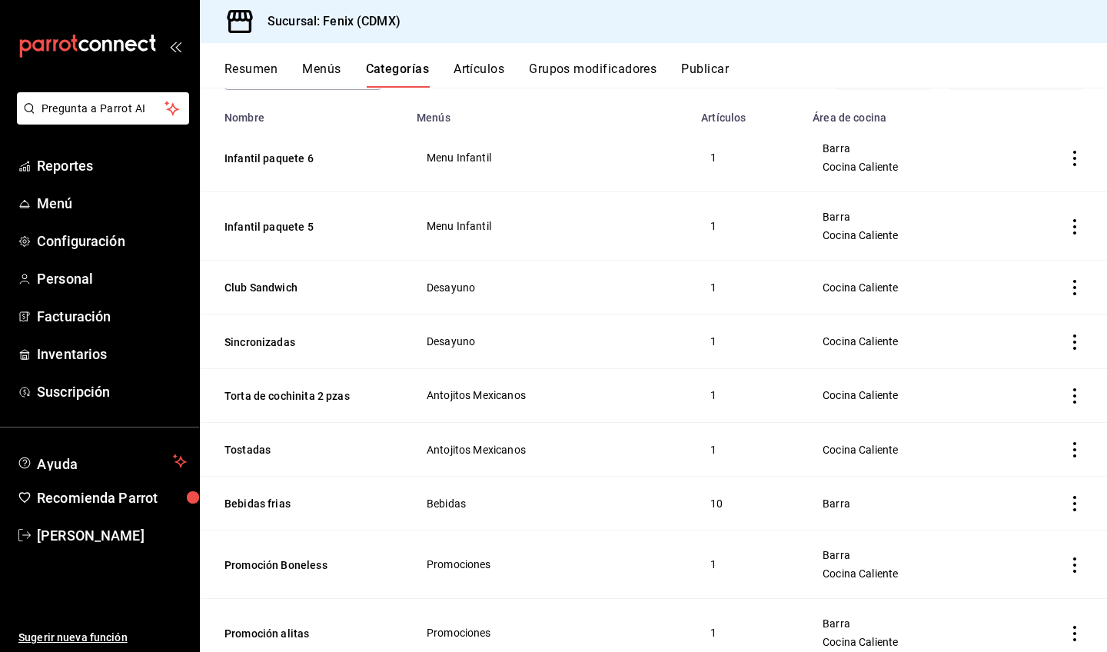
scroll to position [0, 0]
